Goal: Navigation & Orientation: Find specific page/section

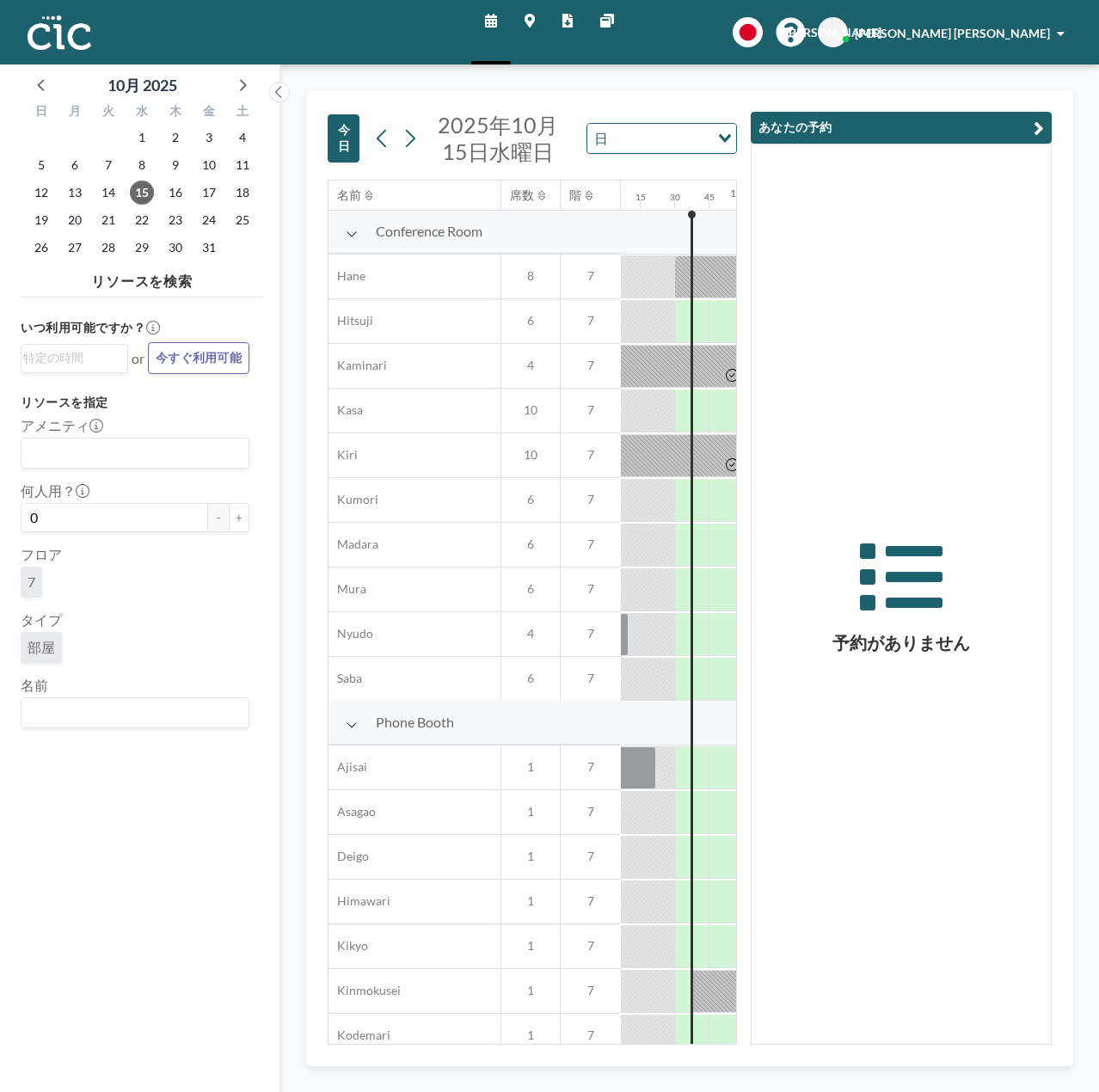
scroll to position [0, 1686]
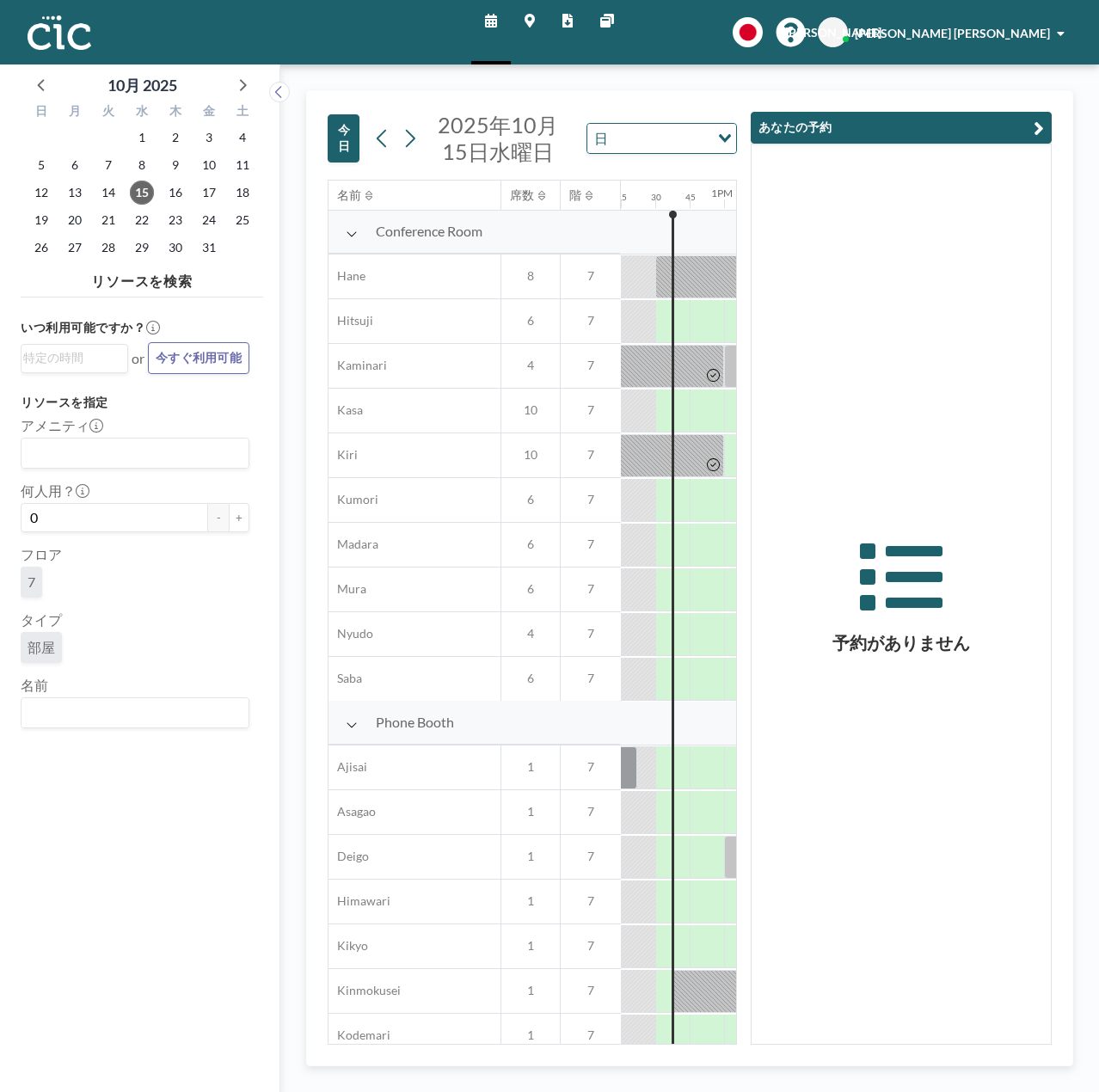
click at [1039, 123] on icon "button" at bounding box center [1038, 128] width 10 height 21
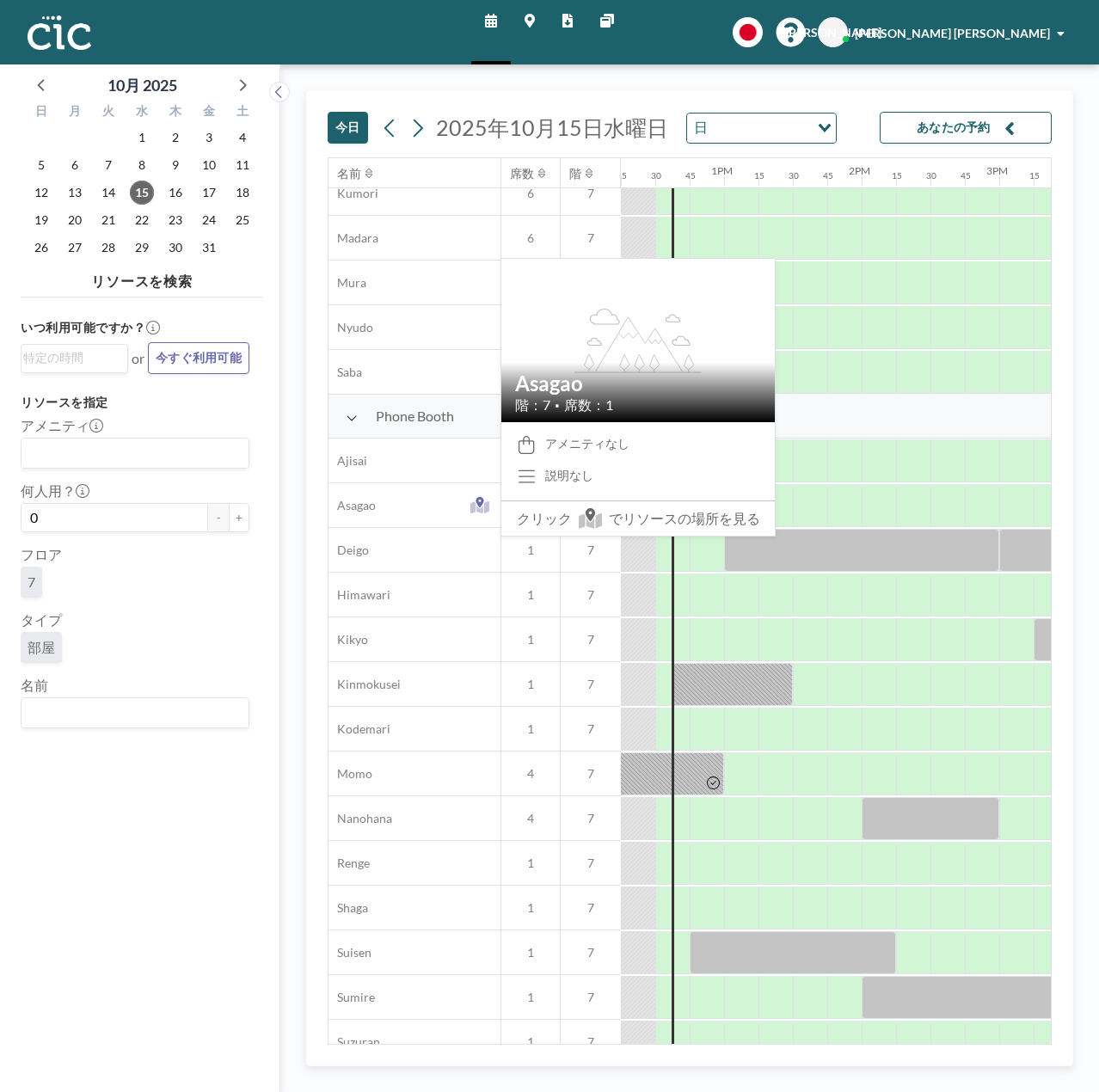
scroll to position [258, 1686]
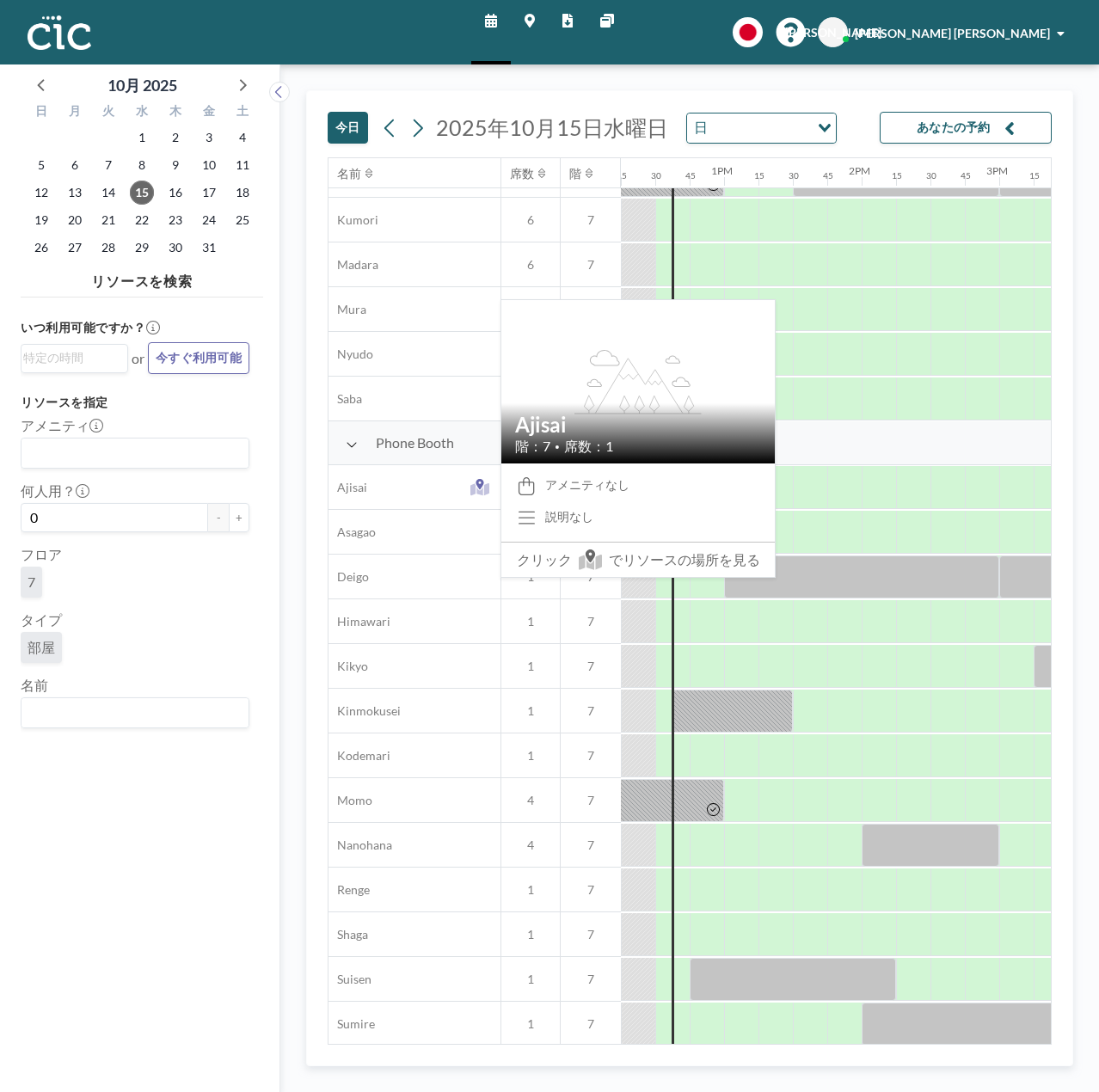
click at [431, 481] on div "Ajisai" at bounding box center [414, 487] width 172 height 44
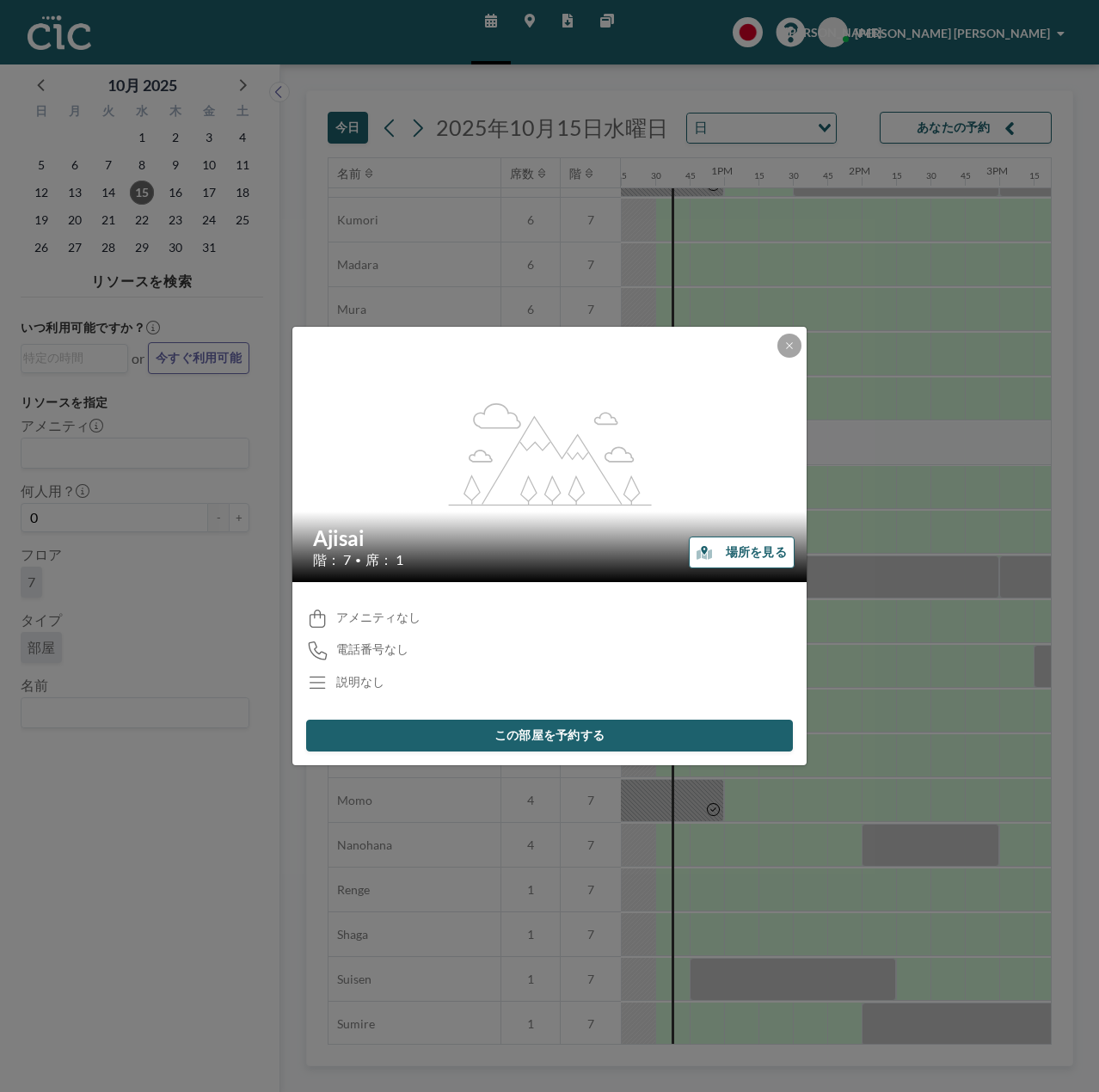
click at [748, 545] on button "場所を見る" at bounding box center [741, 551] width 106 height 31
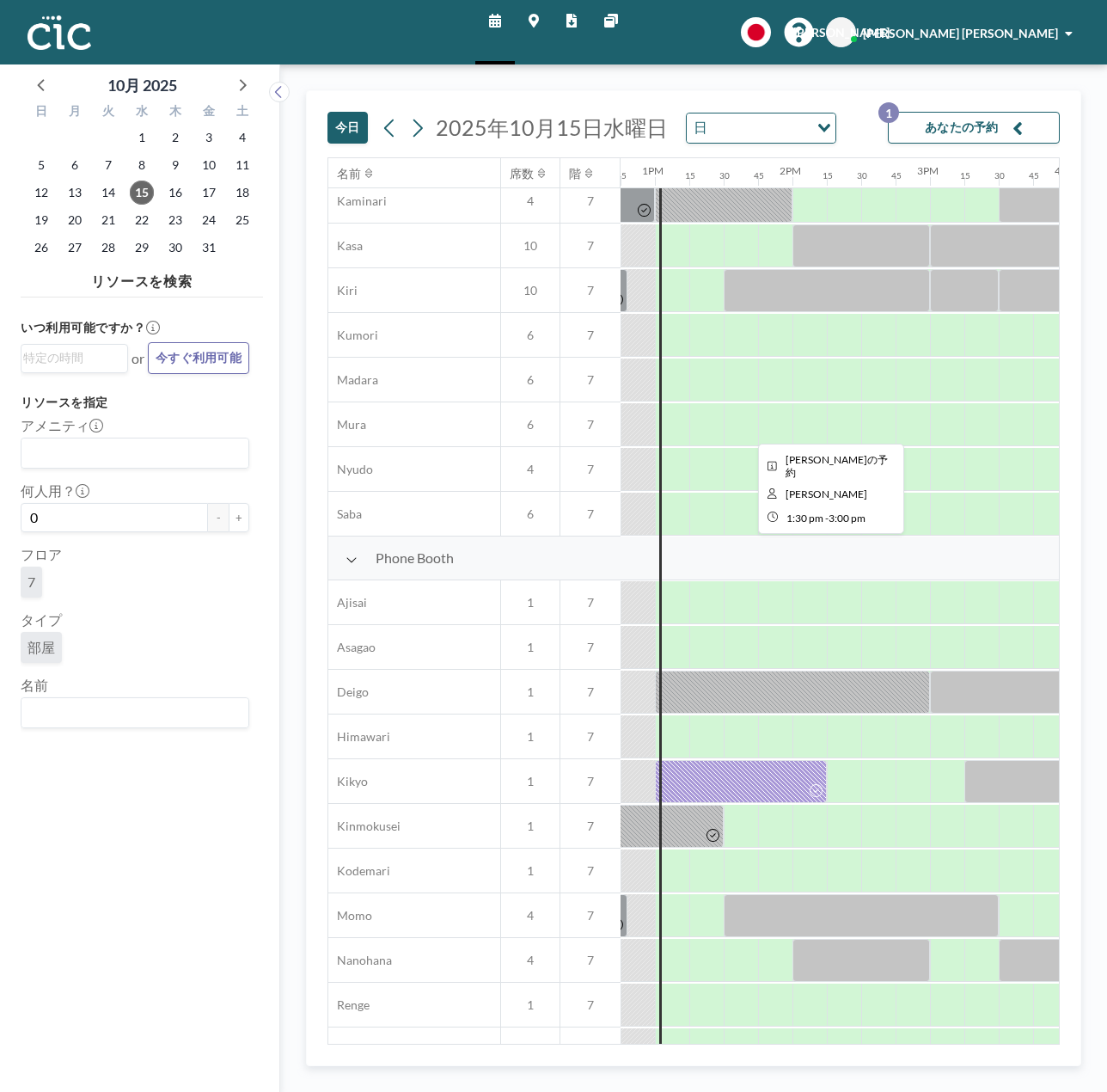
scroll to position [258, 1753]
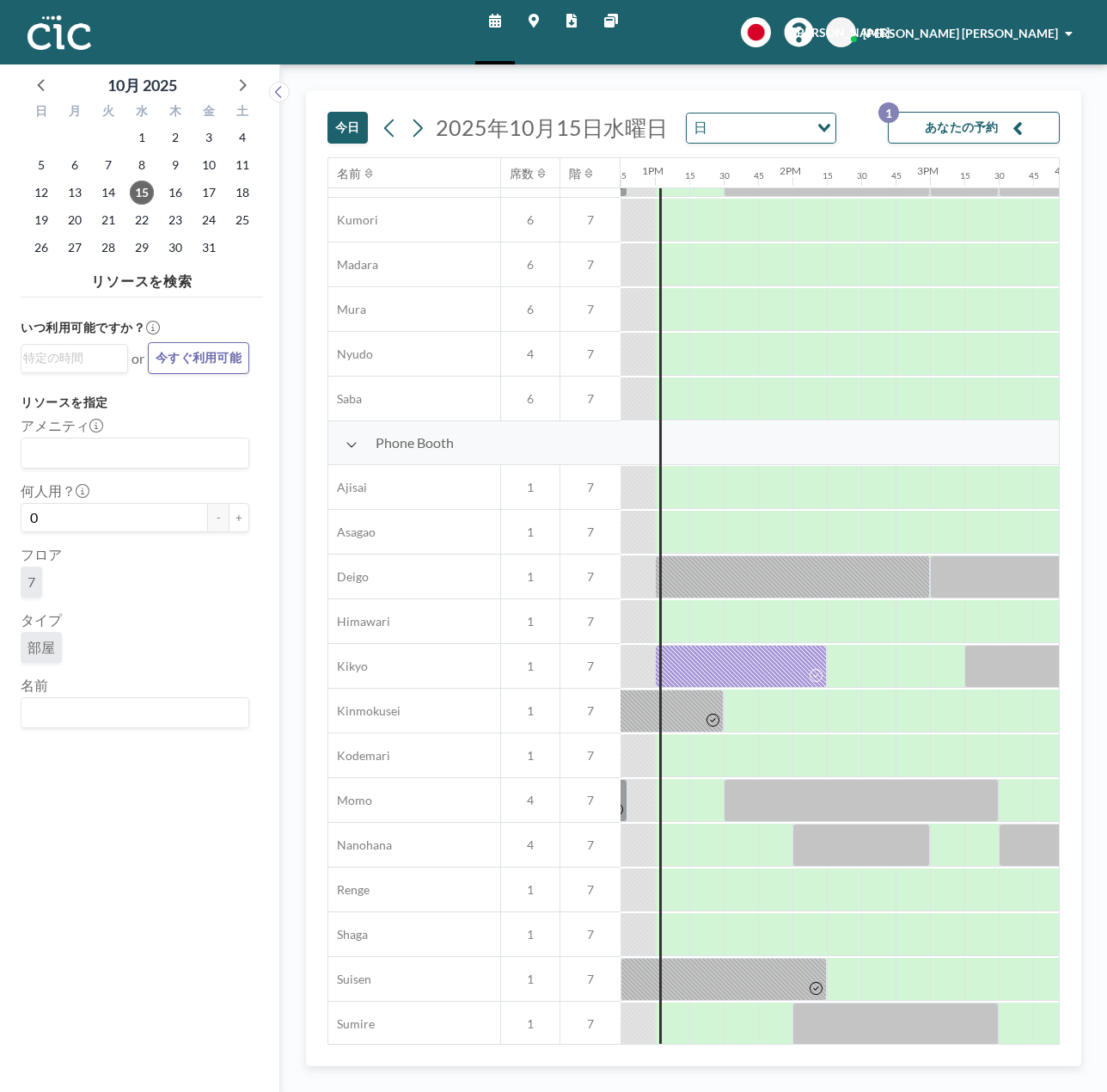
click at [1041, 24] on div "[PERSON_NAME] [PERSON_NAME]" at bounding box center [967, 32] width 210 height 17
click at [1033, 80] on span "プロフィール" at bounding box center [1021, 83] width 72 height 17
